Goal: Find specific page/section: Find specific page/section

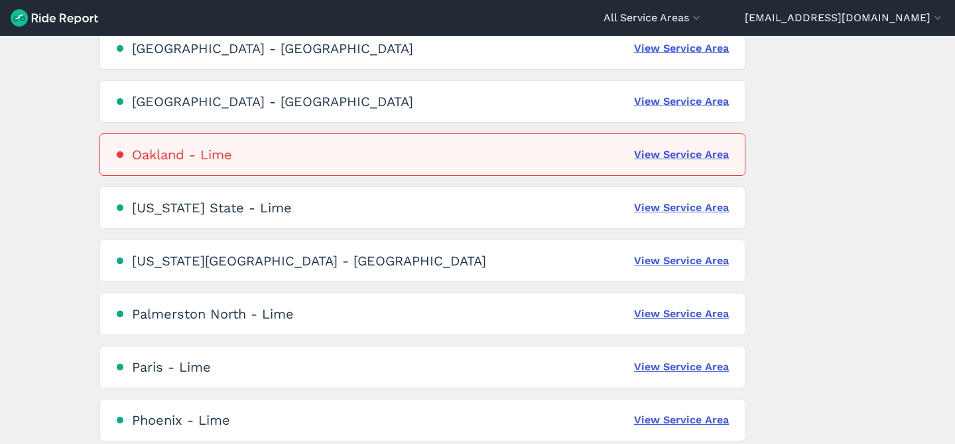
scroll to position [1958, 0]
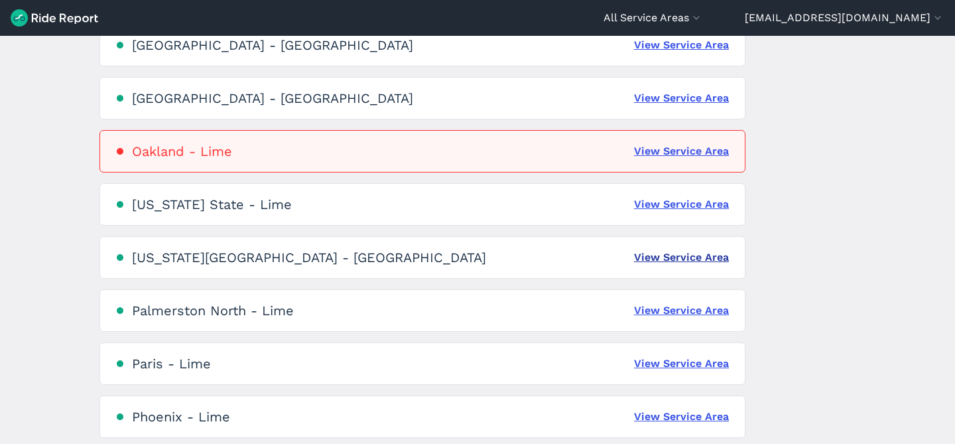
click at [658, 255] on link "View Service Area" at bounding box center [681, 257] width 95 height 16
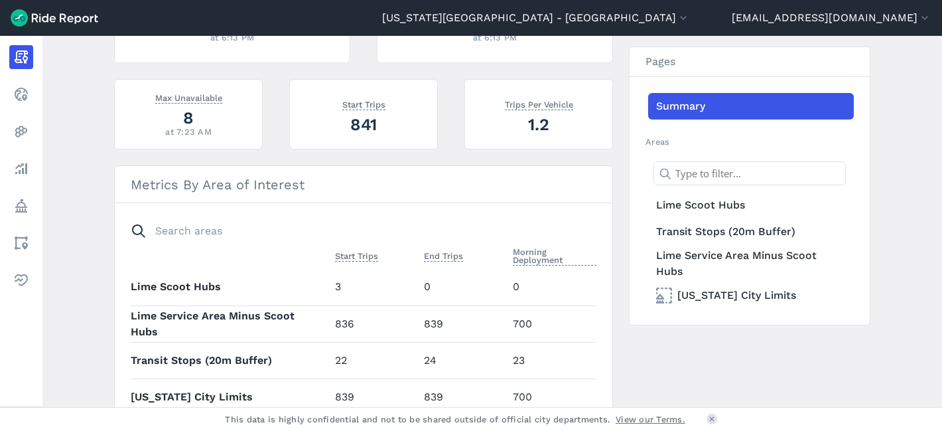
scroll to position [502, 0]
